Goal: Task Accomplishment & Management: Manage account settings

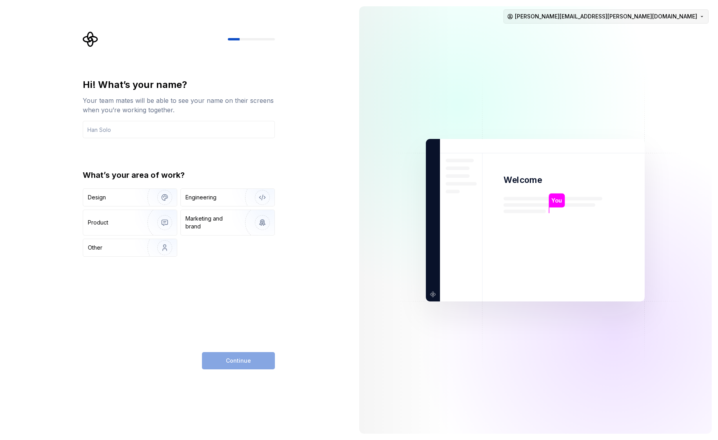
click at [701, 13] on html "Hi! What’s your name? Your team mates will be able to see your name on their sc…" at bounding box center [359, 220] width 718 height 440
click at [126, 128] on html "Hi! What’s your name? Your team mates will be able to see your name on their sc…" at bounding box center [359, 220] width 718 height 440
click at [126, 128] on input "text" at bounding box center [179, 129] width 192 height 17
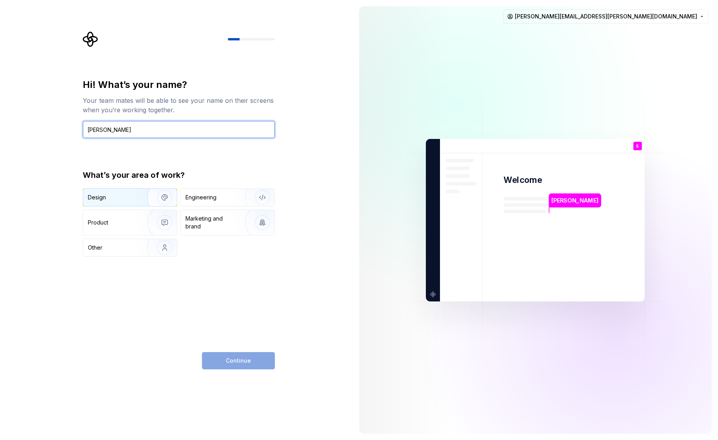
type input "[PERSON_NAME]"
click at [119, 205] on div "Design" at bounding box center [130, 197] width 94 height 17
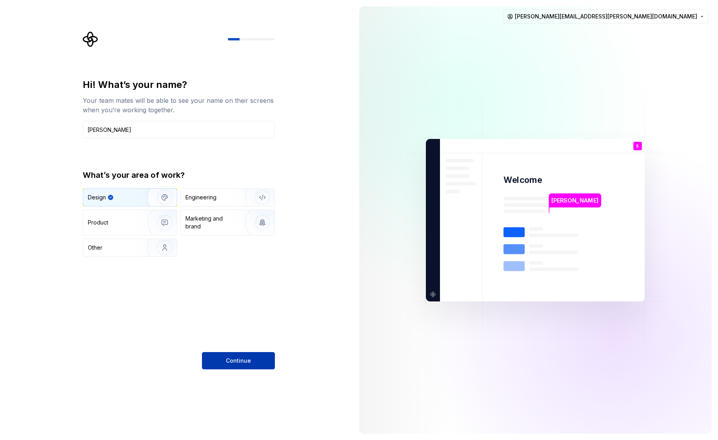
click at [233, 363] on span "Continue" at bounding box center [238, 361] width 25 height 8
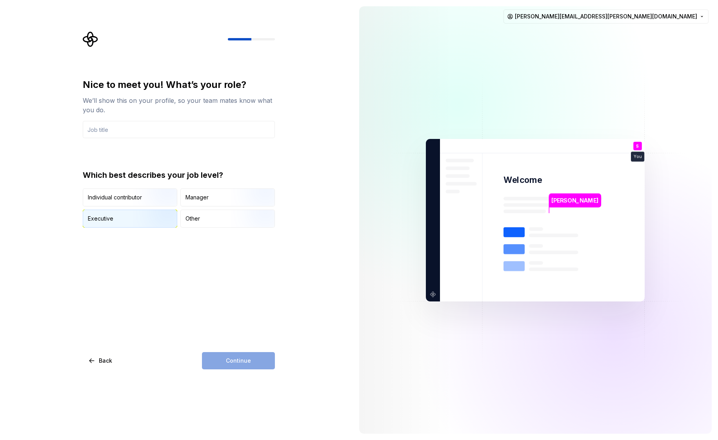
click at [144, 211] on img "button" at bounding box center [158, 228] width 50 height 53
click at [162, 131] on input "text" at bounding box center [179, 129] width 192 height 17
type input "Head of UX Design, Research and Content Strategy"
click at [253, 366] on button "Continue" at bounding box center [238, 360] width 73 height 17
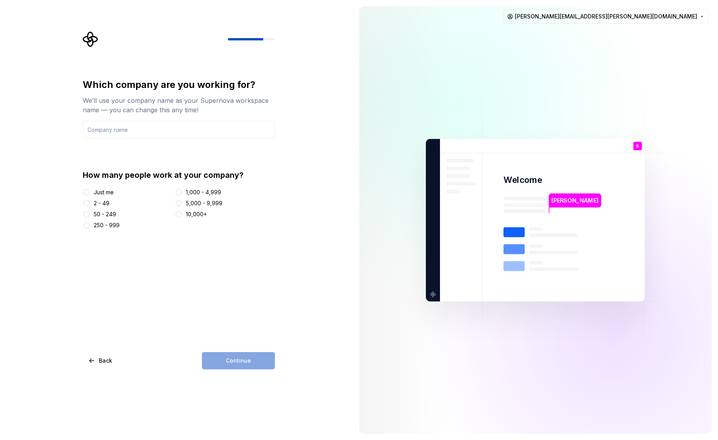
click at [103, 200] on div "2 - 49" at bounding box center [102, 203] width 16 height 8
click at [90, 200] on button "2 - 49" at bounding box center [87, 203] width 6 height 6
click at [114, 225] on div "250 - 999" at bounding box center [107, 225] width 26 height 8
click at [90, 225] on button "250 - 999" at bounding box center [87, 225] width 6 height 6
click at [132, 125] on input "text" at bounding box center [179, 129] width 192 height 17
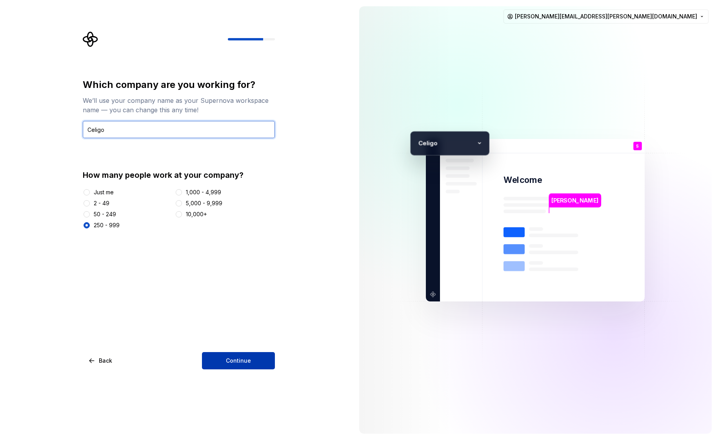
type input "Celigo"
click at [221, 362] on button "Continue" at bounding box center [238, 360] width 73 height 17
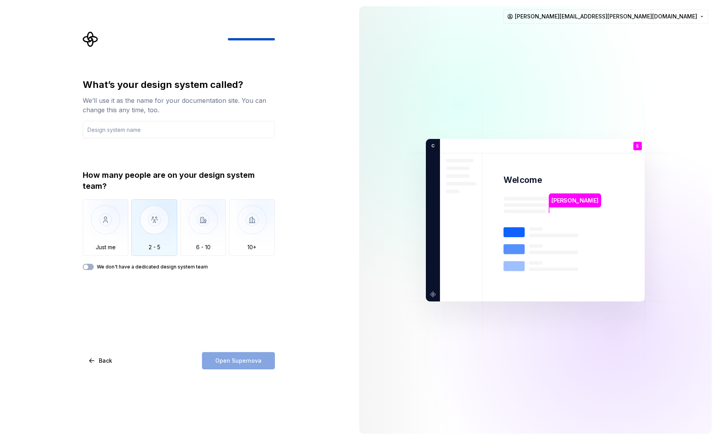
click at [161, 229] on img "button" at bounding box center [154, 225] width 46 height 53
click at [124, 136] on input "text" at bounding box center [179, 129] width 192 height 17
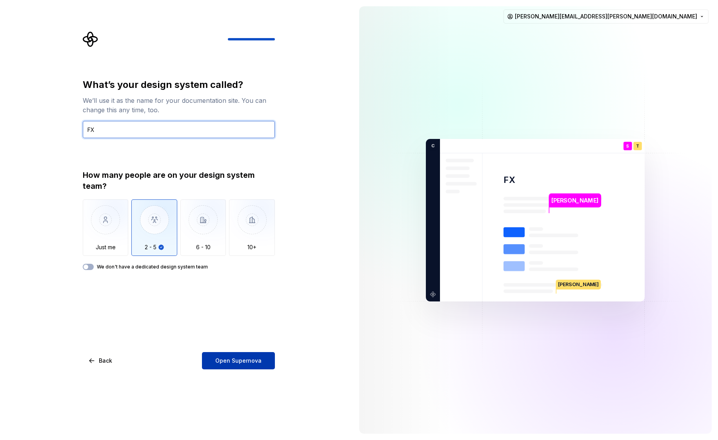
type input "FX"
click at [255, 359] on span "Open Supernova" at bounding box center [238, 361] width 46 height 8
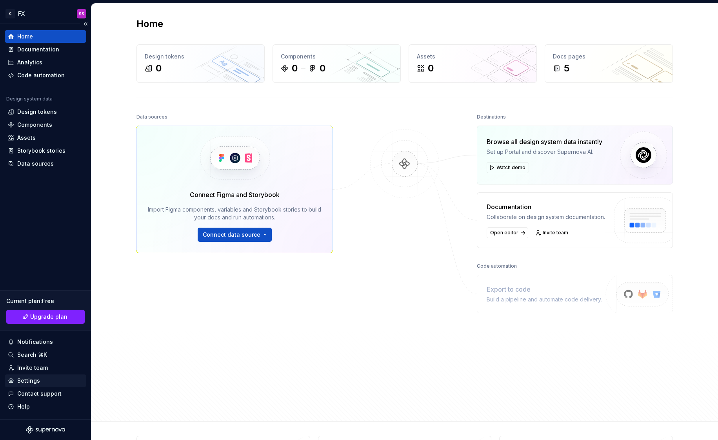
click at [29, 383] on div "Settings" at bounding box center [28, 381] width 23 height 8
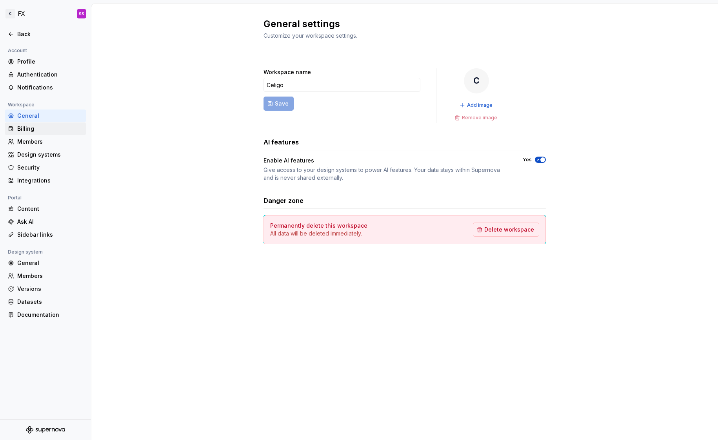
click at [25, 128] on div "Billing" at bounding box center [50, 129] width 66 height 8
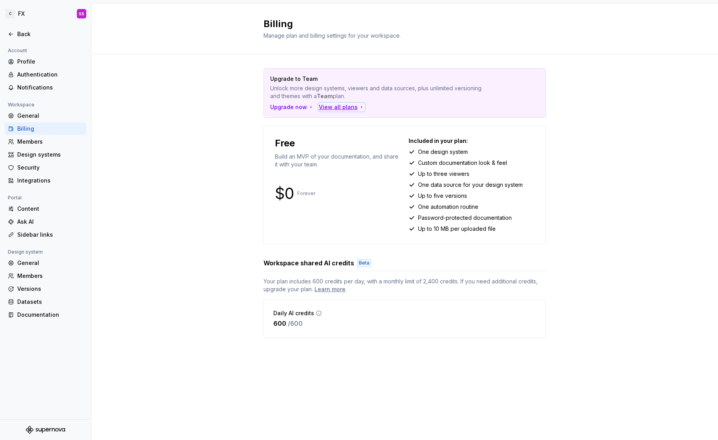
click at [338, 107] on div "View all plans" at bounding box center [342, 107] width 46 height 8
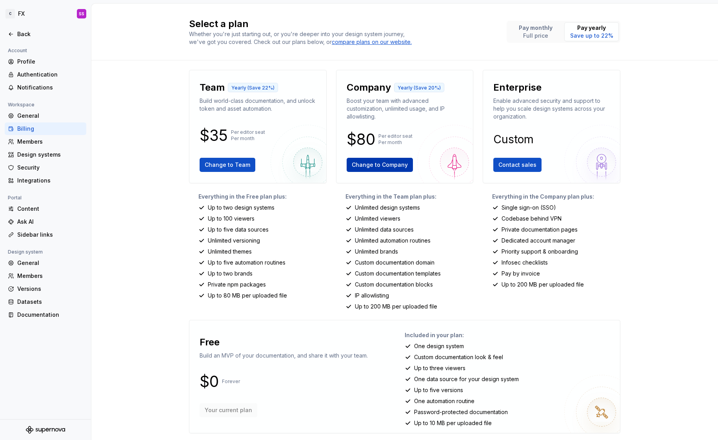
click at [386, 164] on span "Change to Company" at bounding box center [380, 165] width 56 height 8
